Goal: Task Accomplishment & Management: Use online tool/utility

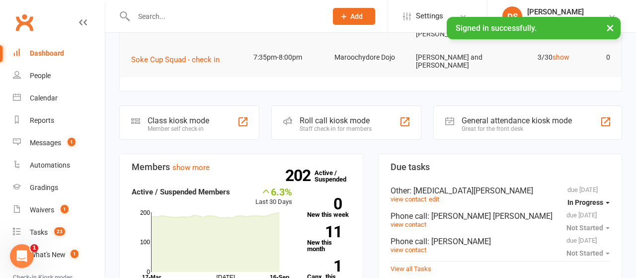
click at [331, 116] on div "Roll call kiosk mode" at bounding box center [336, 120] width 72 height 9
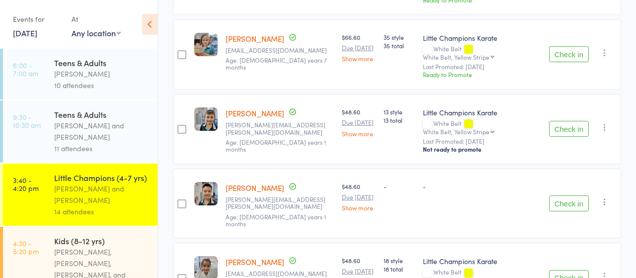
scroll to position [672, 0]
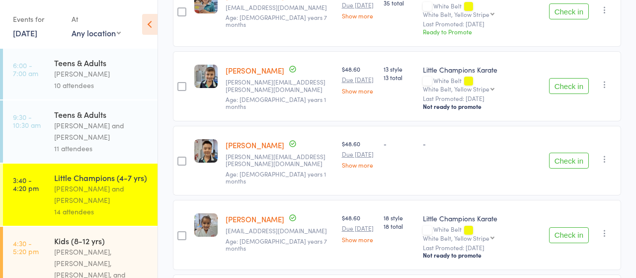
click at [561, 153] on button "Check in" at bounding box center [569, 161] width 40 height 16
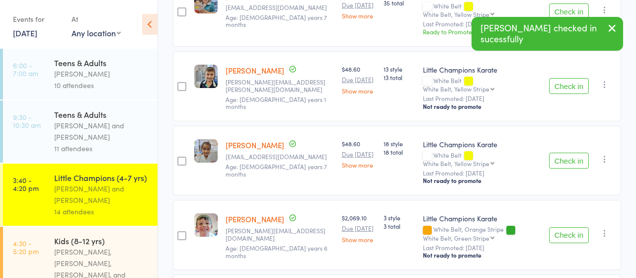
click at [563, 154] on button "Check in" at bounding box center [569, 161] width 40 height 16
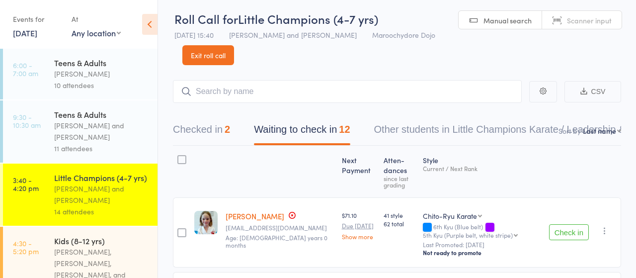
scroll to position [0, 0]
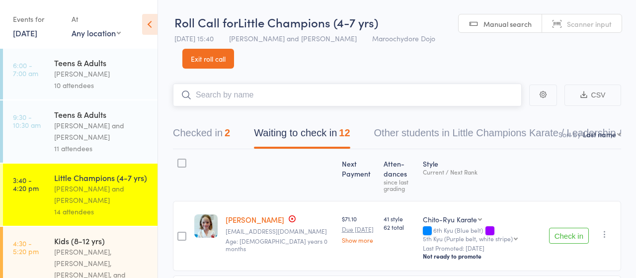
click at [249, 94] on input "search" at bounding box center [347, 95] width 349 height 23
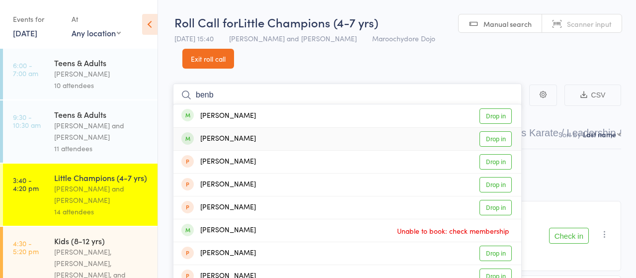
type input "benb"
click at [501, 137] on link "Drop in" at bounding box center [496, 138] width 32 height 15
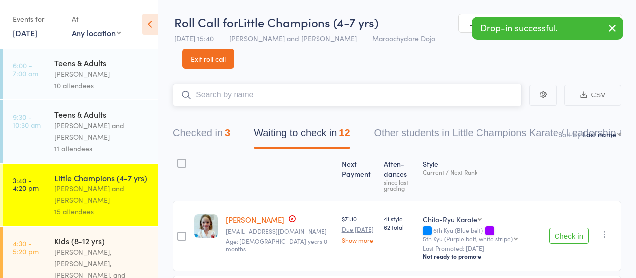
click at [193, 131] on button "Checked in 3" at bounding box center [201, 135] width 57 height 26
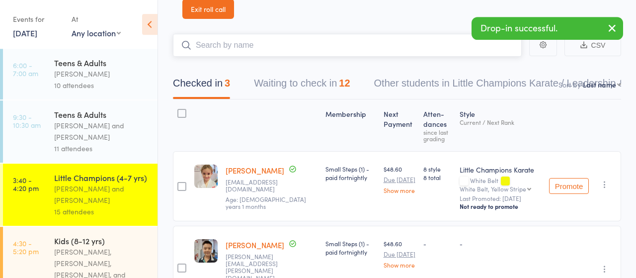
scroll to position [103, 0]
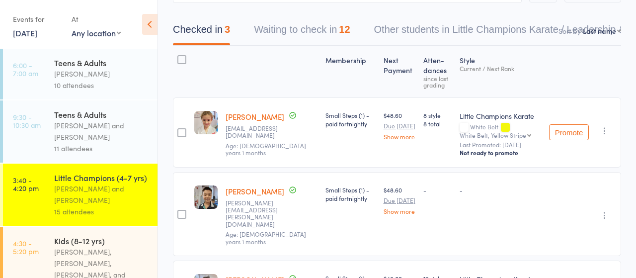
click at [253, 119] on link "Inaya Benbrahim" at bounding box center [255, 116] width 59 height 10
click at [292, 24] on button "Waiting to check in 12" at bounding box center [302, 32] width 96 height 26
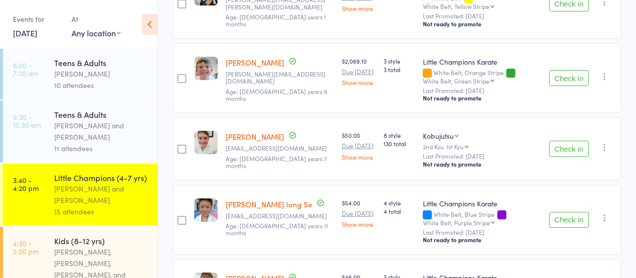
scroll to position [776, 0]
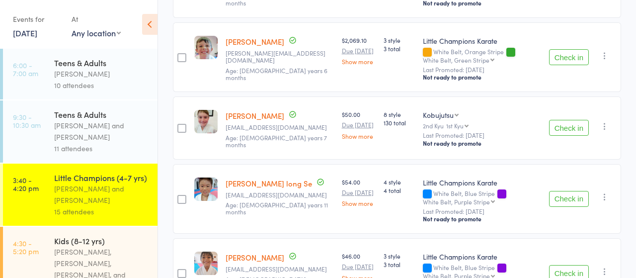
click at [569, 194] on button "Check in" at bounding box center [569, 199] width 40 height 16
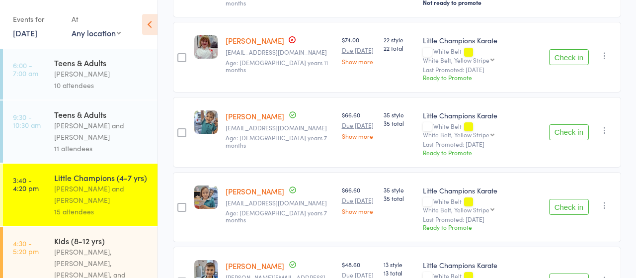
scroll to position [459, 0]
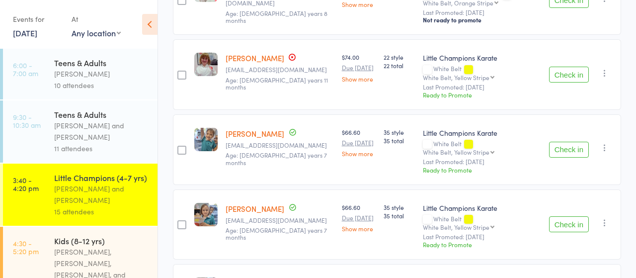
click at [564, 149] on button "Check in" at bounding box center [569, 150] width 40 height 16
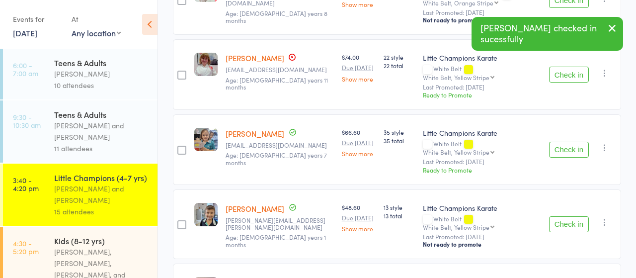
click at [564, 149] on button "Check in" at bounding box center [569, 150] width 40 height 16
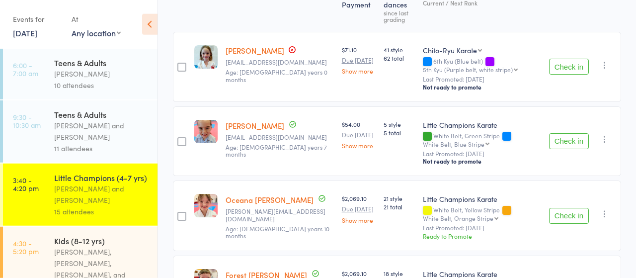
scroll to position [156, 0]
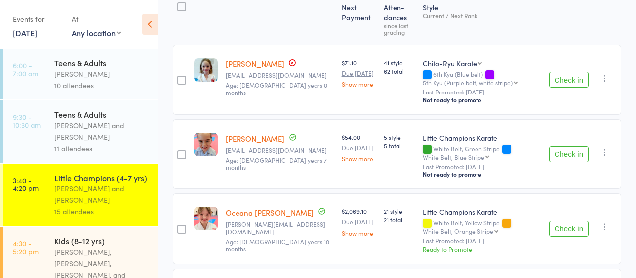
click at [567, 151] on button "Check in" at bounding box center [569, 154] width 40 height 16
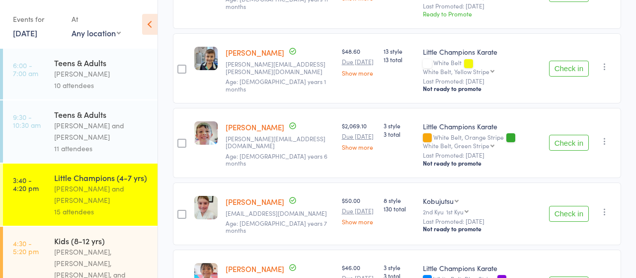
scroll to position [466, 0]
click at [565, 68] on button "Check in" at bounding box center [569, 68] width 40 height 16
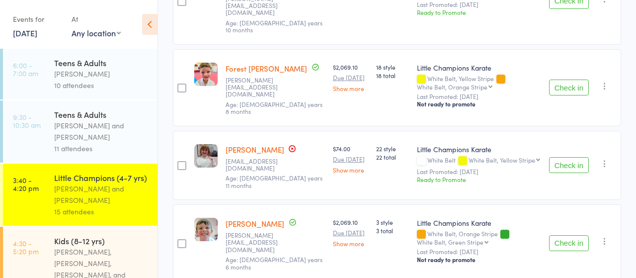
scroll to position [473, 0]
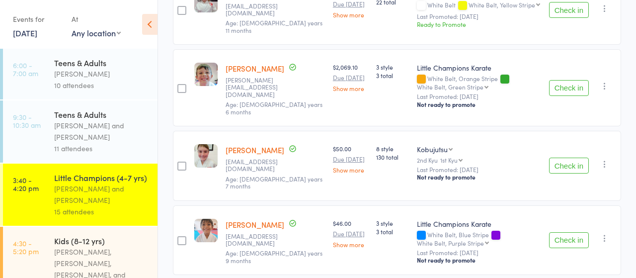
click at [558, 158] on button "Check in" at bounding box center [569, 166] width 40 height 16
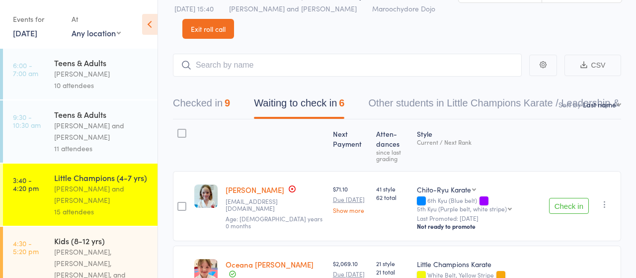
scroll to position [0, 0]
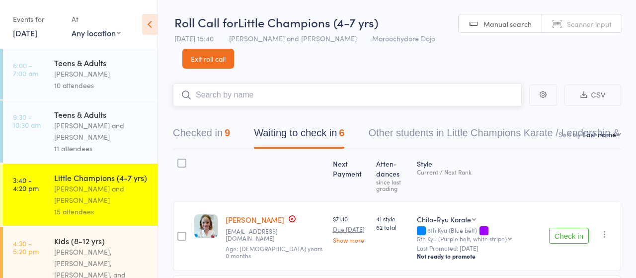
click at [230, 94] on input "search" at bounding box center [347, 95] width 349 height 23
type input "cluz"
click at [496, 118] on link "Drop in" at bounding box center [496, 115] width 32 height 15
click at [561, 237] on button "Check in" at bounding box center [569, 236] width 40 height 16
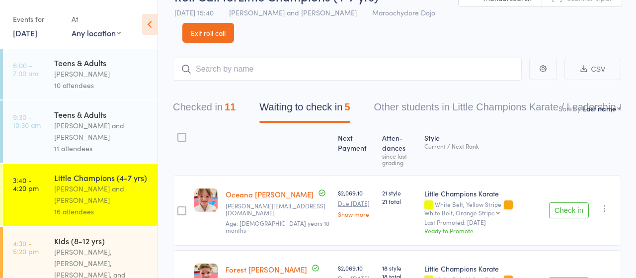
scroll to position [23, 0]
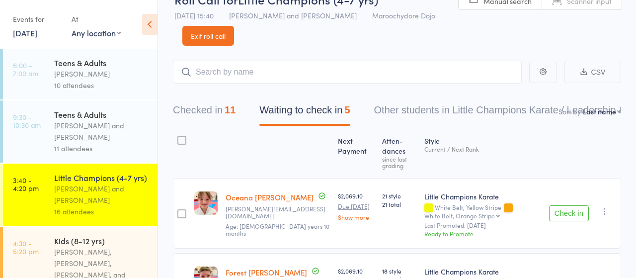
click at [86, 247] on div "[PERSON_NAME], [PERSON_NAME], [PERSON_NAME], and [PERSON_NAME]" at bounding box center [101, 269] width 95 height 46
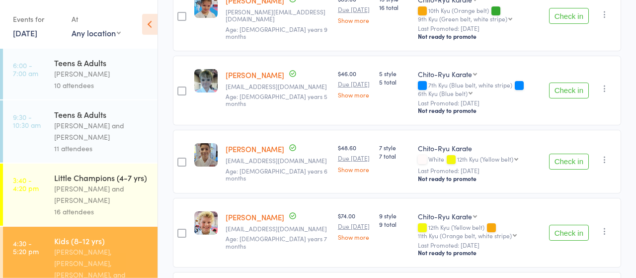
scroll to position [259, 0]
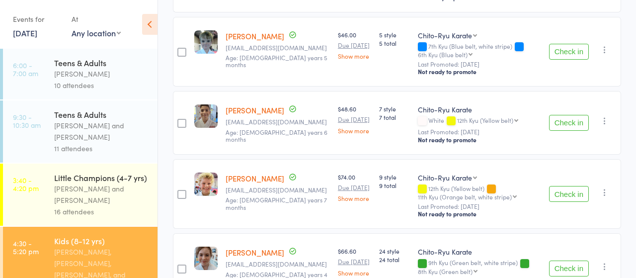
click at [567, 124] on button "Check in" at bounding box center [569, 123] width 40 height 16
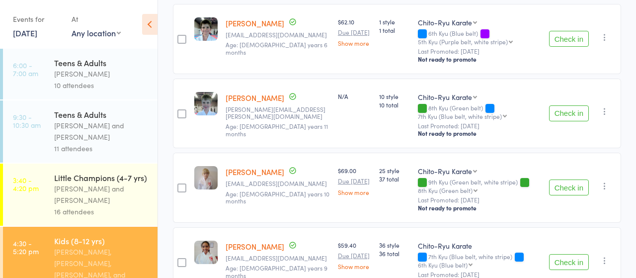
scroll to position [517, 0]
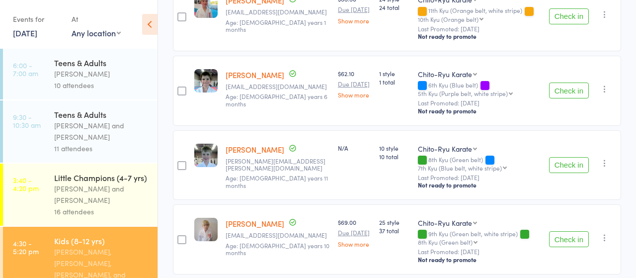
click at [570, 90] on button "Check in" at bounding box center [569, 91] width 40 height 16
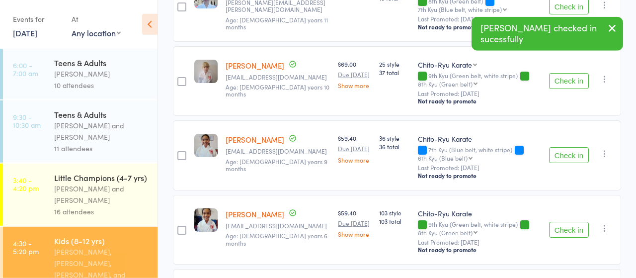
scroll to position [621, 0]
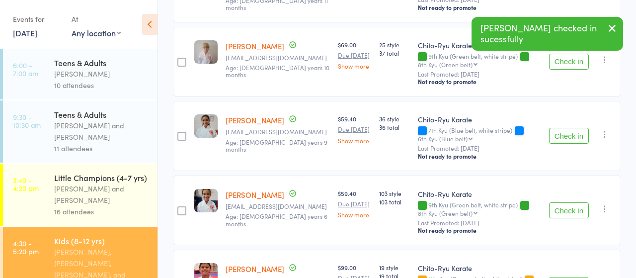
click at [567, 131] on button "Check in" at bounding box center [569, 136] width 40 height 16
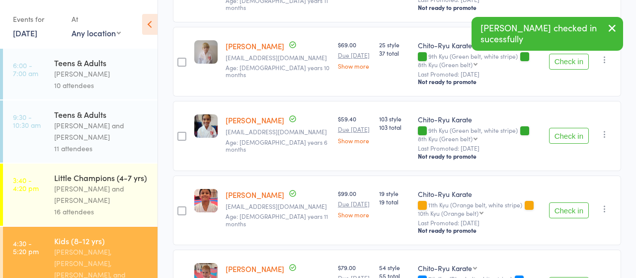
click at [567, 131] on button "Check in" at bounding box center [569, 136] width 40 height 16
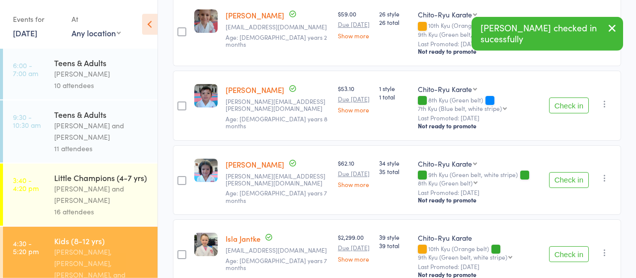
scroll to position [931, 0]
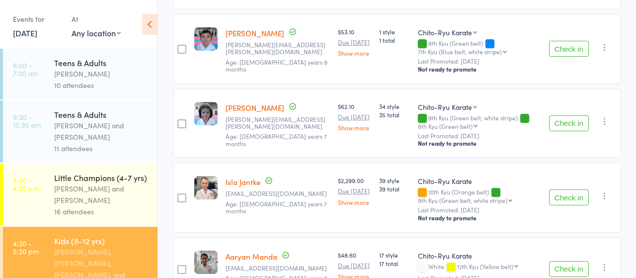
click at [569, 122] on button "Check in" at bounding box center [569, 123] width 40 height 16
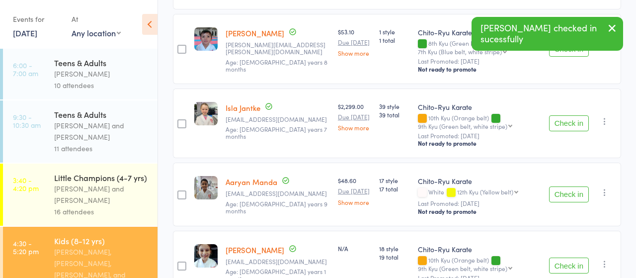
click at [569, 122] on button "Check in" at bounding box center [569, 123] width 40 height 16
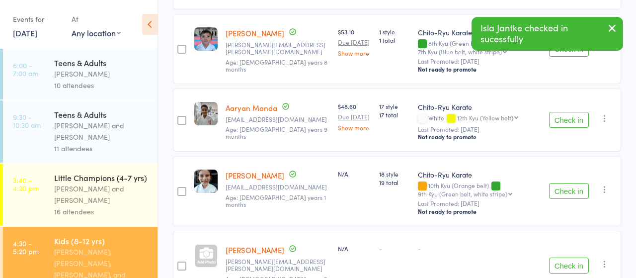
click at [569, 122] on button "Check in" at bounding box center [569, 120] width 40 height 16
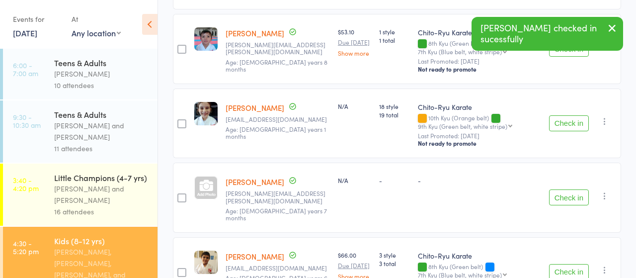
click at [569, 122] on button "Check in" at bounding box center [569, 123] width 40 height 16
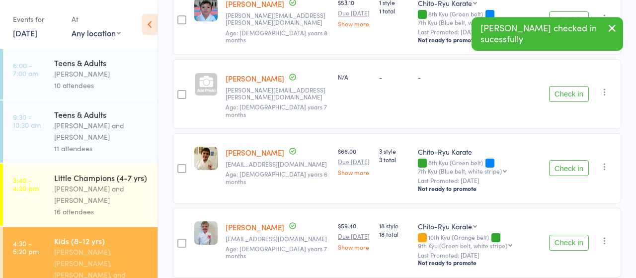
scroll to position [983, 0]
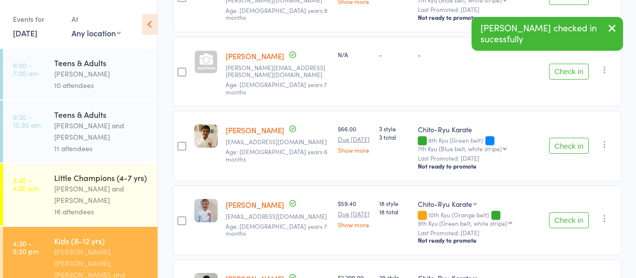
click at [570, 138] on button "Check in" at bounding box center [569, 146] width 40 height 16
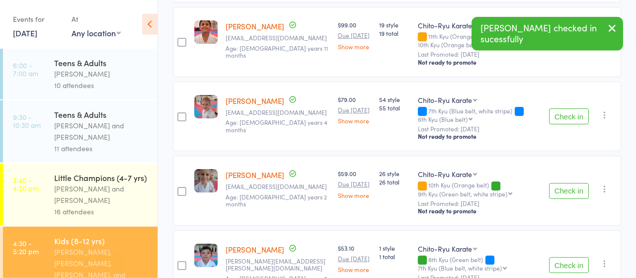
scroll to position [714, 0]
click at [564, 263] on button "Check in" at bounding box center [569, 266] width 40 height 16
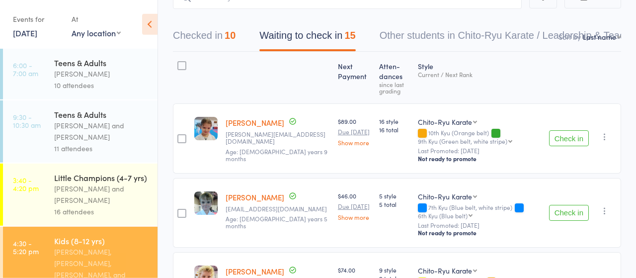
scroll to position [0, 0]
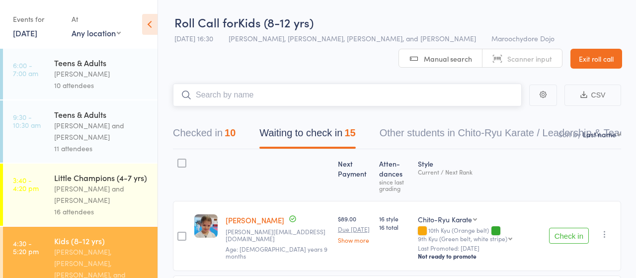
click at [248, 100] on input "search" at bounding box center [347, 95] width 349 height 23
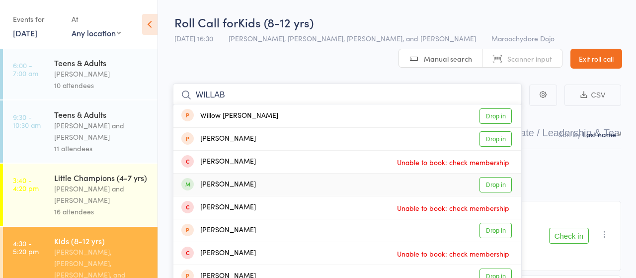
type input "WILLAB"
click at [490, 182] on link "Drop in" at bounding box center [496, 184] width 32 height 15
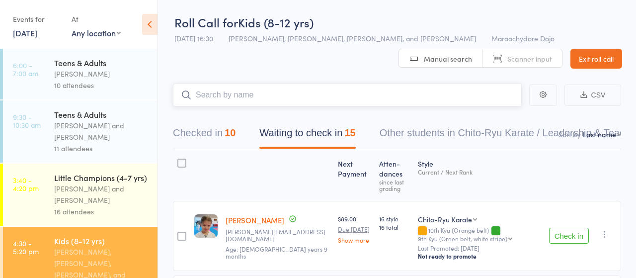
click at [260, 96] on input "search" at bounding box center [347, 95] width 349 height 23
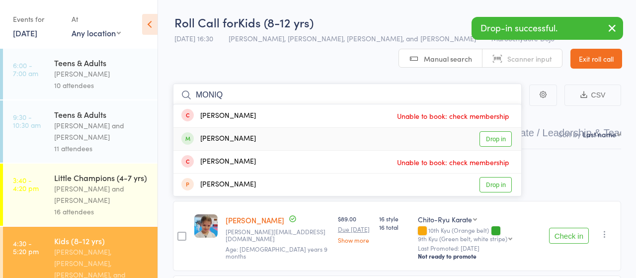
type input "MONIQ"
click at [509, 135] on link "Drop in" at bounding box center [496, 138] width 32 height 15
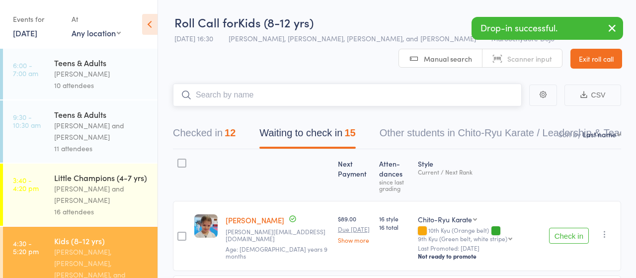
click at [266, 93] on input "search" at bounding box center [347, 95] width 349 height 23
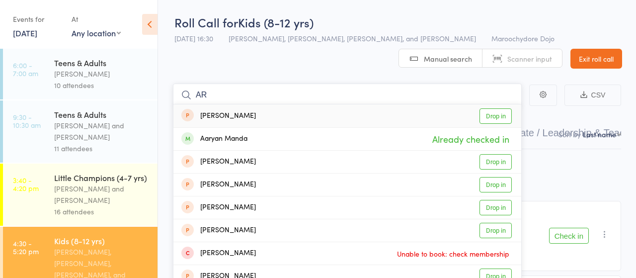
type input "A"
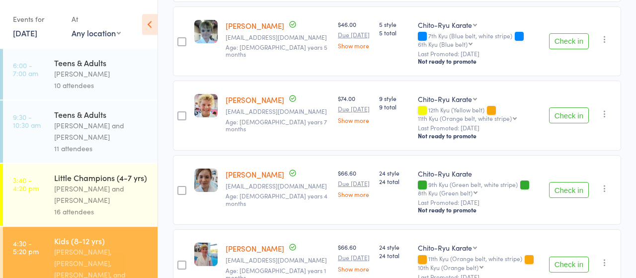
scroll to position [310, 0]
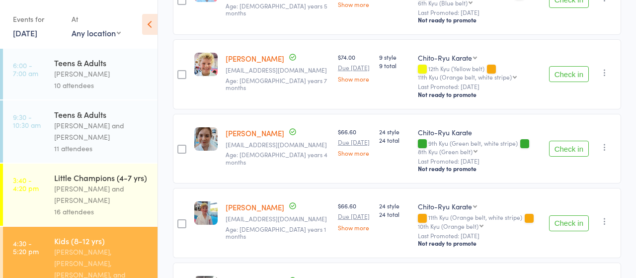
click at [571, 147] on button "Check in" at bounding box center [569, 149] width 40 height 16
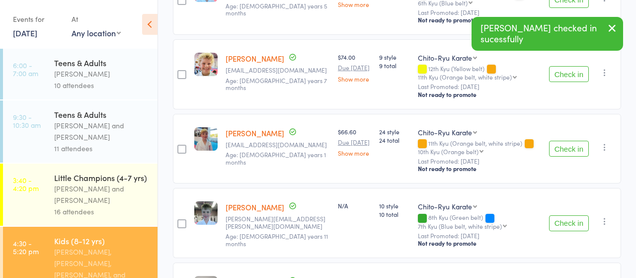
click at [571, 147] on button "Check in" at bounding box center [569, 149] width 40 height 16
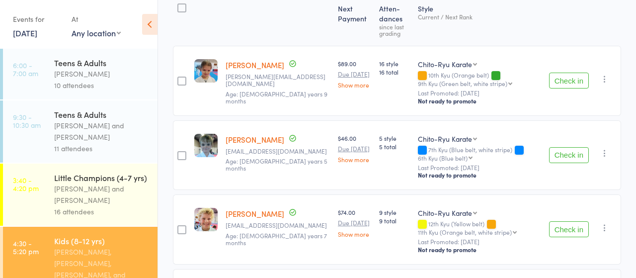
scroll to position [0, 0]
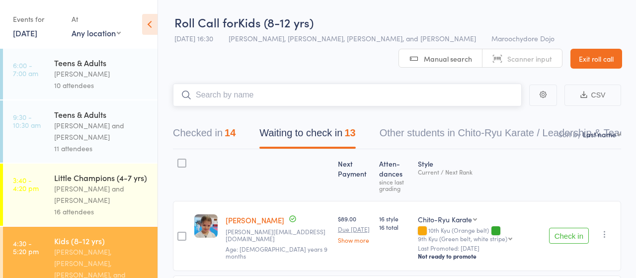
click at [237, 91] on input "search" at bounding box center [347, 95] width 349 height 23
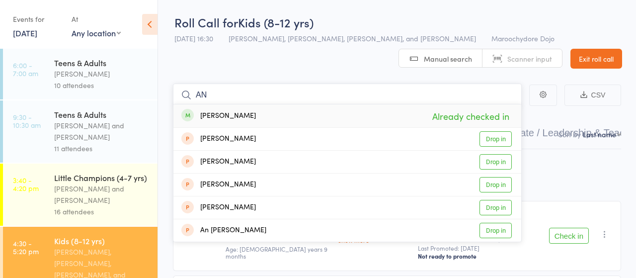
type input "A"
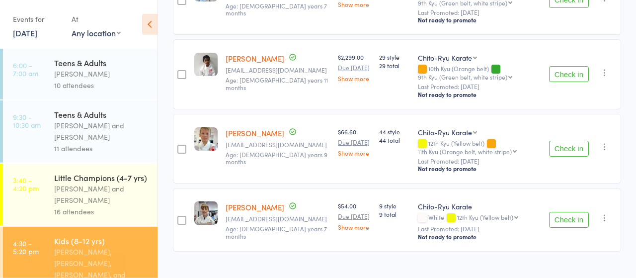
scroll to position [906, 0]
click at [563, 211] on button "Check in" at bounding box center [569, 219] width 40 height 16
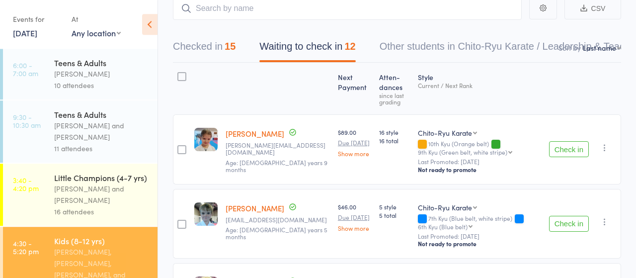
scroll to position [62, 0]
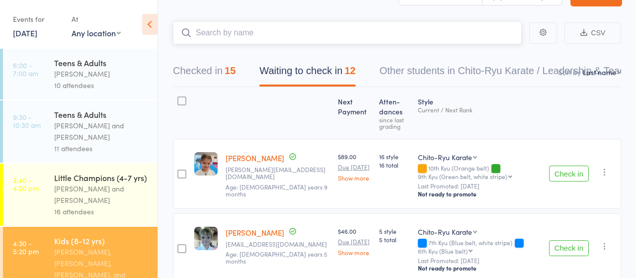
click at [228, 30] on input "search" at bounding box center [347, 32] width 349 height 23
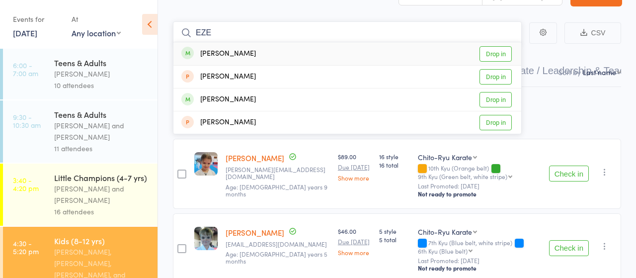
type input "EZE"
click at [507, 55] on link "Drop in" at bounding box center [496, 53] width 32 height 15
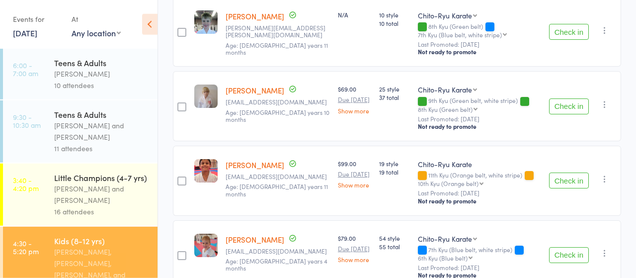
scroll to position [476, 0]
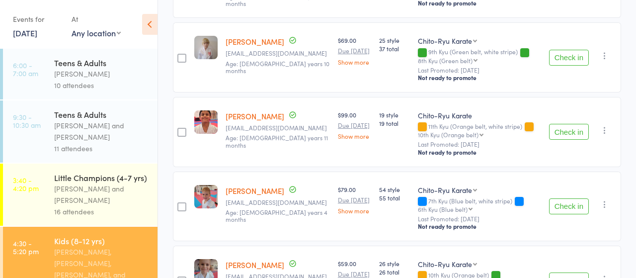
click at [572, 208] on button "Check in" at bounding box center [569, 206] width 40 height 16
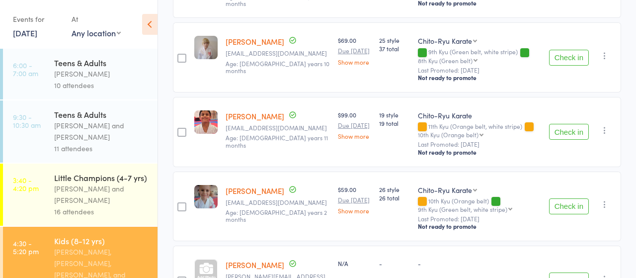
click at [563, 201] on button "Check in" at bounding box center [569, 206] width 40 height 16
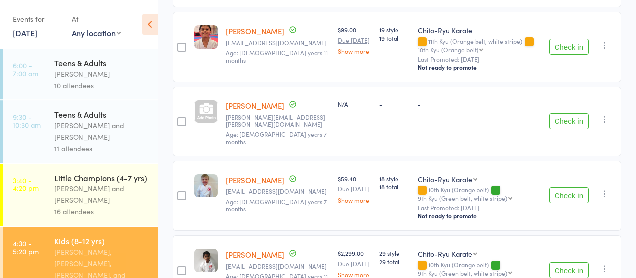
scroll to position [631, 0]
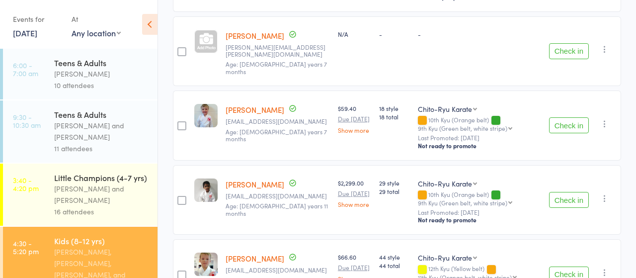
click at [577, 117] on button "Check in" at bounding box center [569, 125] width 40 height 16
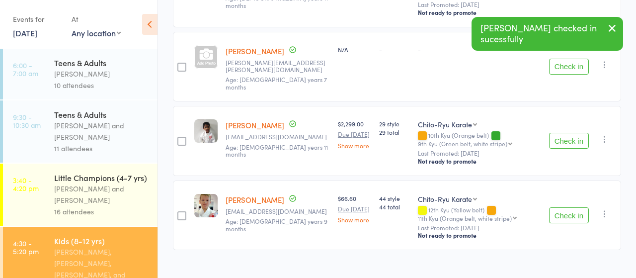
click at [564, 133] on button "Check in" at bounding box center [569, 141] width 40 height 16
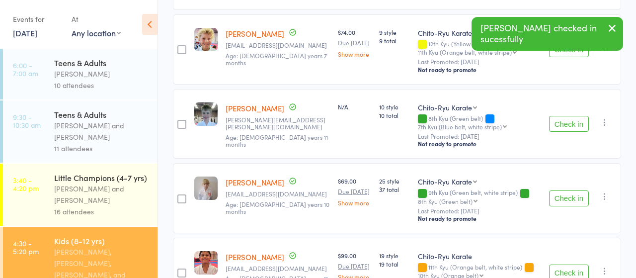
scroll to position [335, 0]
click at [567, 195] on button "Check in" at bounding box center [569, 199] width 40 height 16
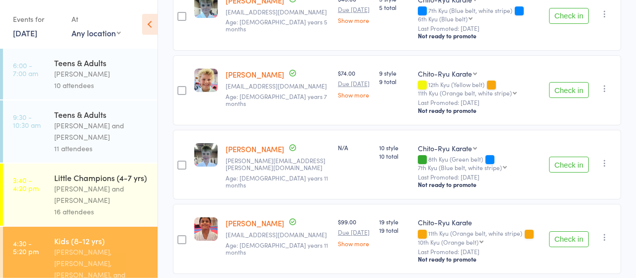
scroll to position [231, 0]
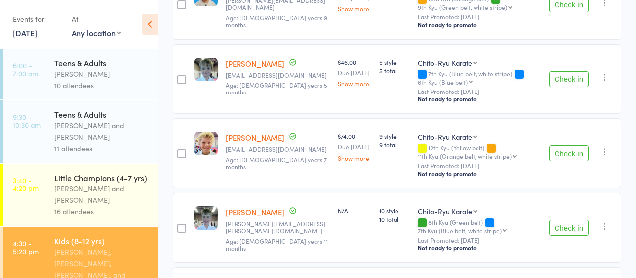
click at [558, 148] on button "Check in" at bounding box center [569, 153] width 40 height 16
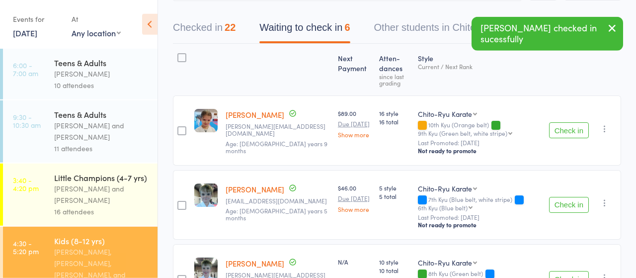
scroll to position [76, 0]
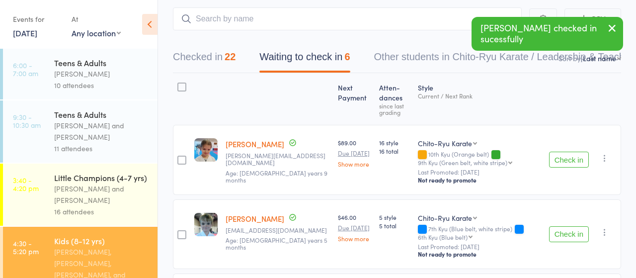
click at [563, 154] on button "Check in" at bounding box center [569, 160] width 40 height 16
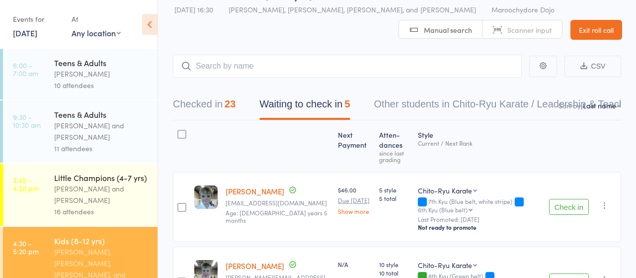
scroll to position [0, 0]
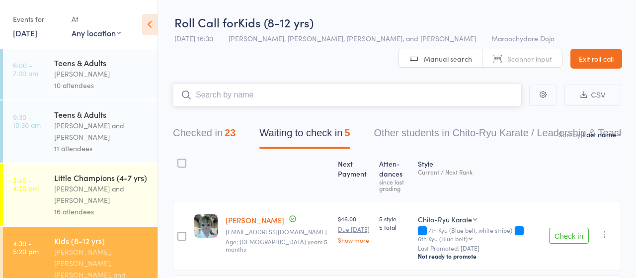
click at [229, 90] on input "search" at bounding box center [347, 95] width 349 height 23
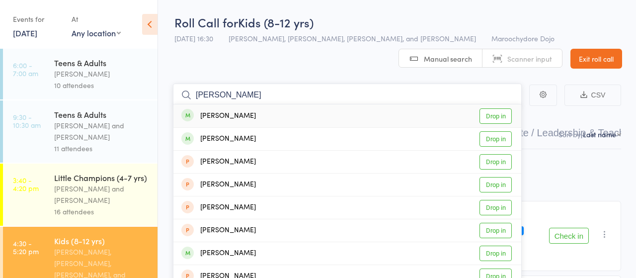
type input "kai tur"
click at [495, 118] on link "Drop in" at bounding box center [496, 115] width 32 height 15
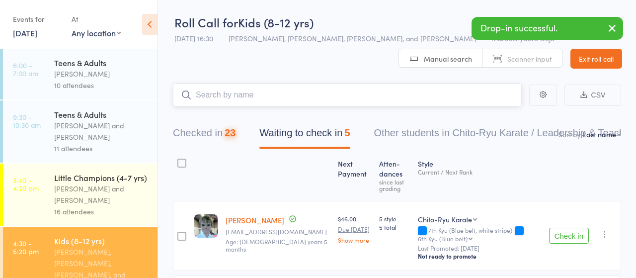
click at [258, 96] on input "search" at bounding box center [347, 95] width 349 height 23
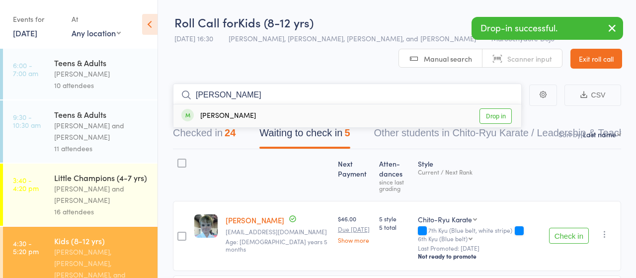
type input "zhou"
click at [494, 116] on link "Drop in" at bounding box center [496, 115] width 32 height 15
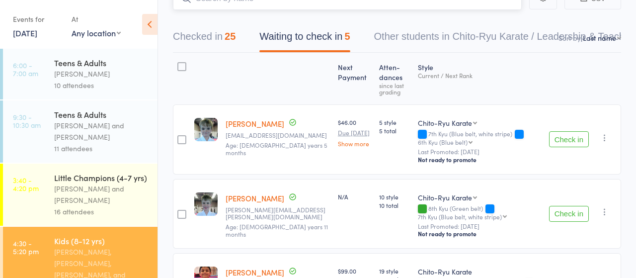
scroll to position [103, 0]
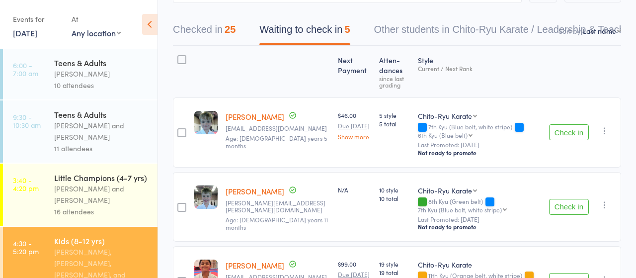
click at [561, 202] on button "Check in" at bounding box center [569, 207] width 40 height 16
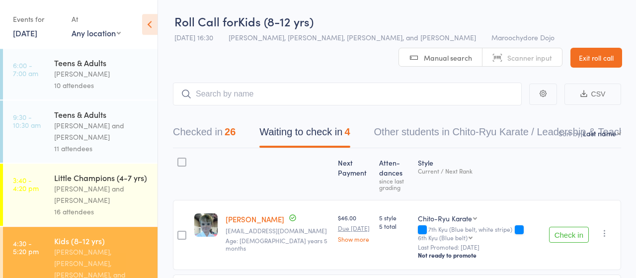
scroll to position [0, 0]
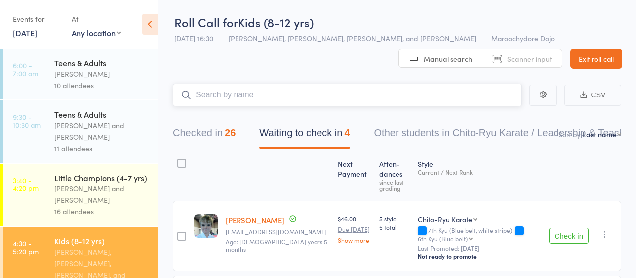
click at [261, 92] on input "search" at bounding box center [347, 95] width 349 height 23
type input "mahir"
click at [510, 113] on link "Drop in" at bounding box center [496, 115] width 32 height 15
click at [304, 102] on input "search" at bounding box center [347, 95] width 349 height 23
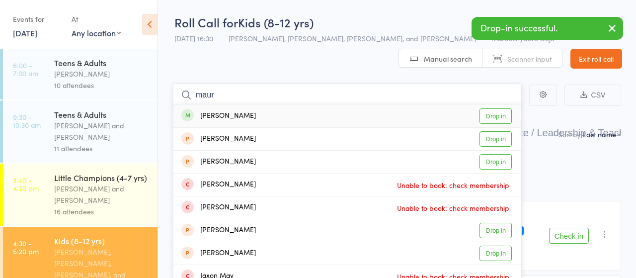
type input "maur"
click at [489, 117] on link "Drop in" at bounding box center [496, 115] width 32 height 15
